Goal: Task Accomplishment & Management: Manage account settings

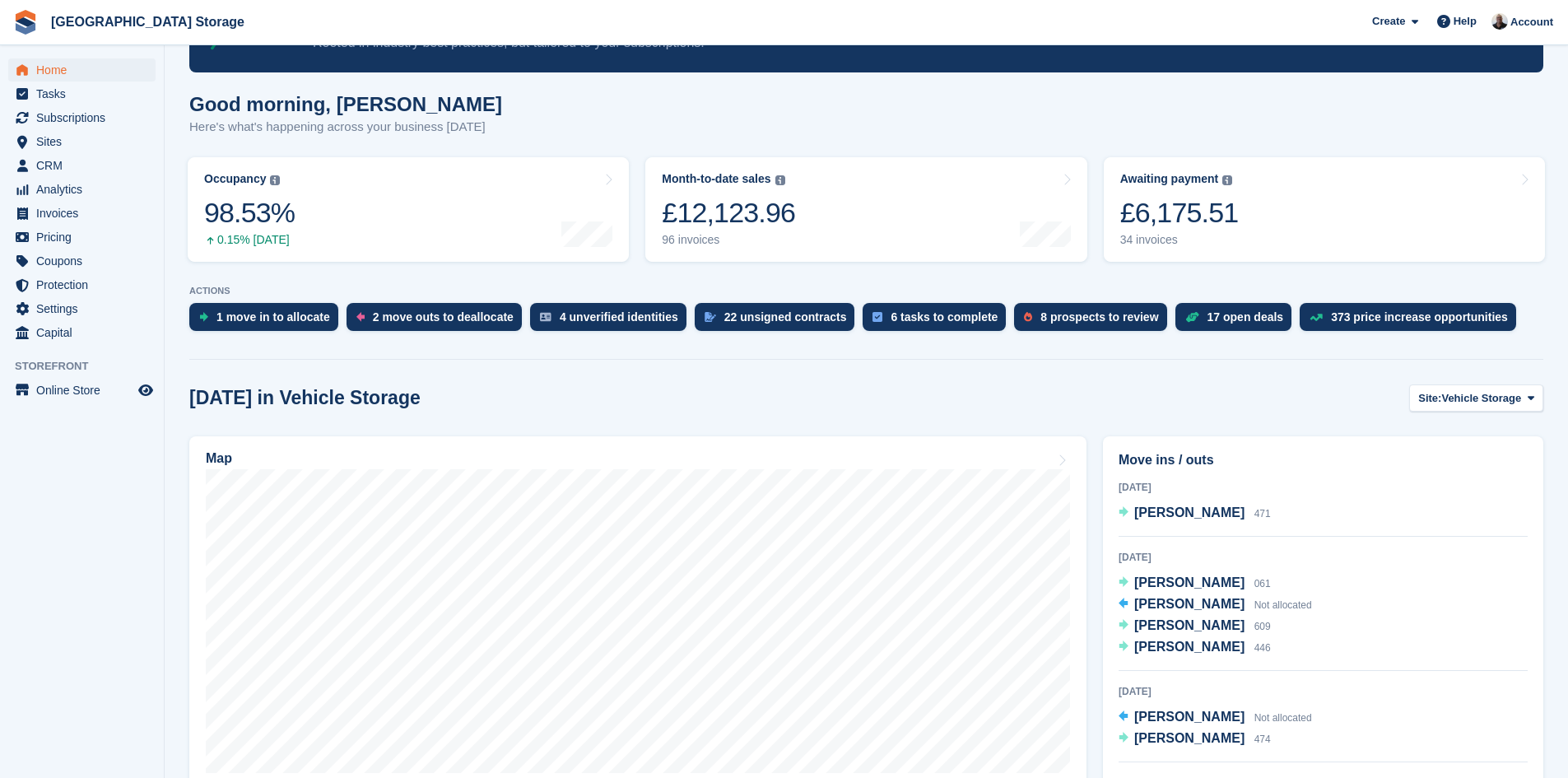
scroll to position [329, 0]
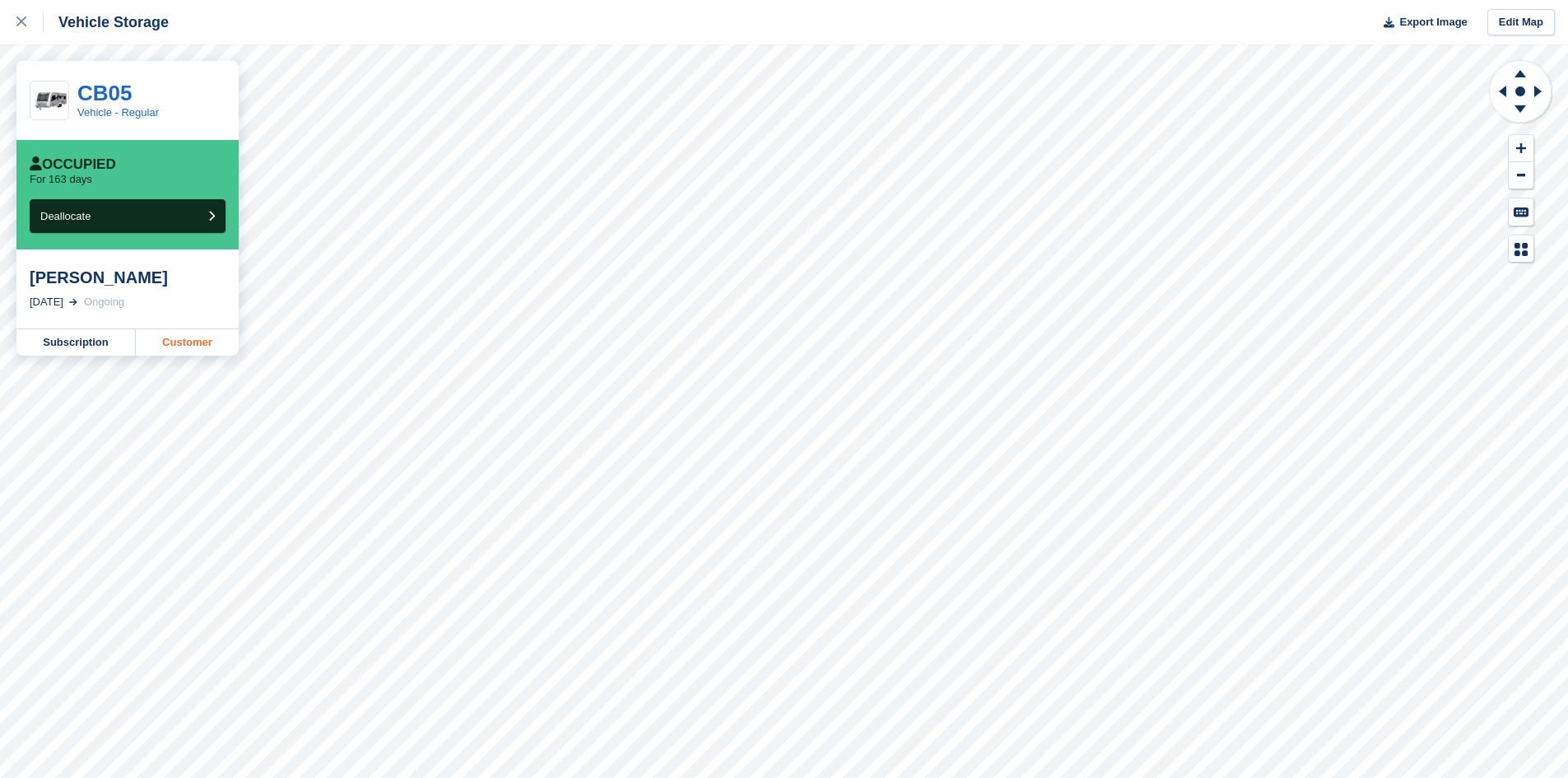
click at [175, 345] on link "Customer" at bounding box center [187, 342] width 103 height 26
click at [68, 340] on link "Subscription" at bounding box center [76, 342] width 119 height 26
